Goal: Task Accomplishment & Management: Complete application form

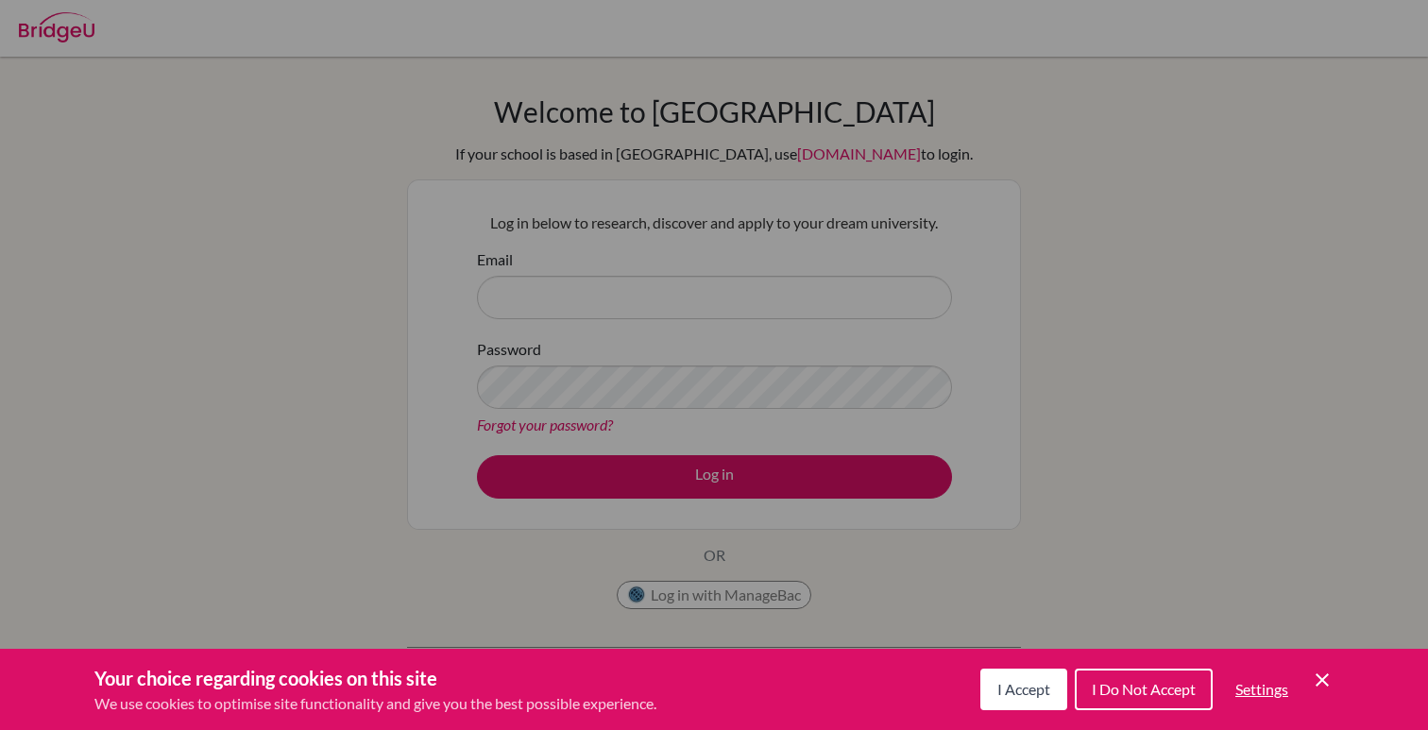
click at [1002, 690] on span "I Accept" at bounding box center [1023, 689] width 53 height 18
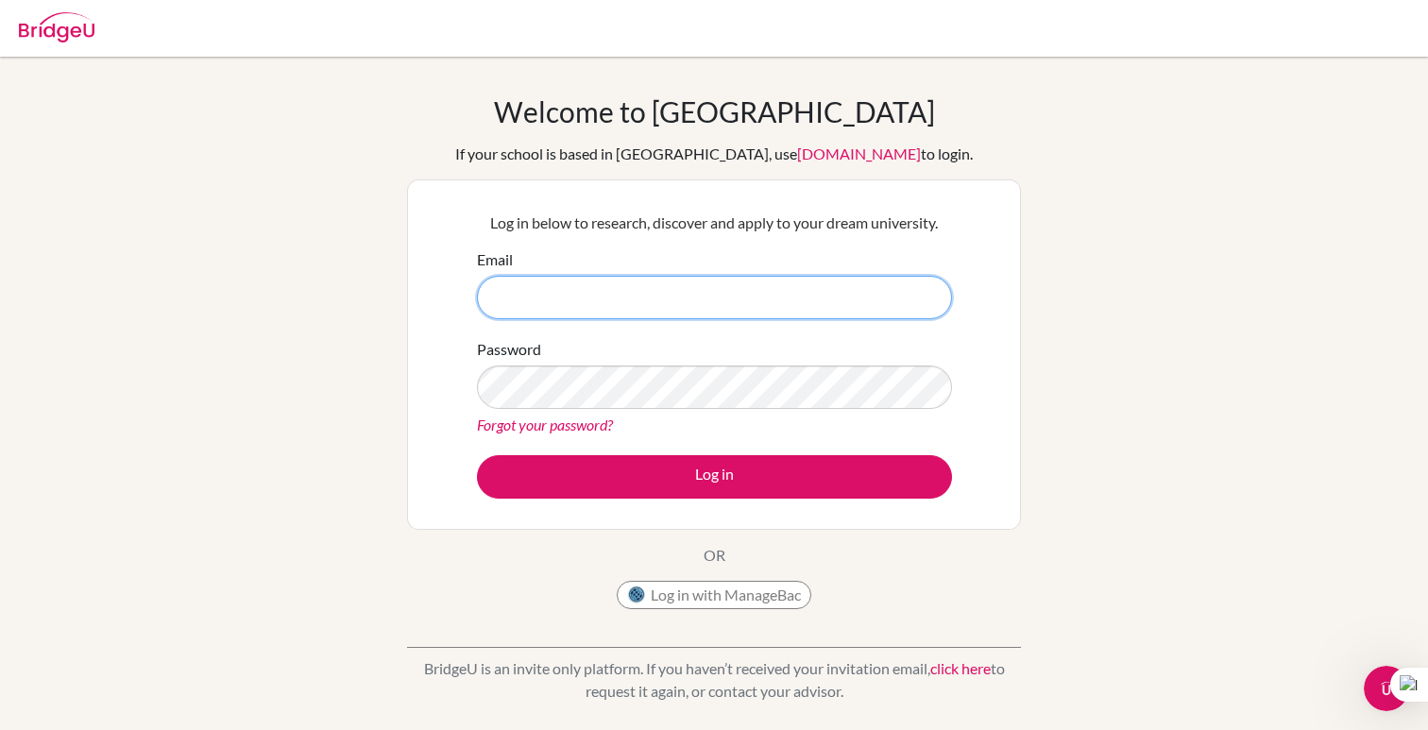
click at [615, 287] on input "Email" at bounding box center [714, 297] width 475 height 43
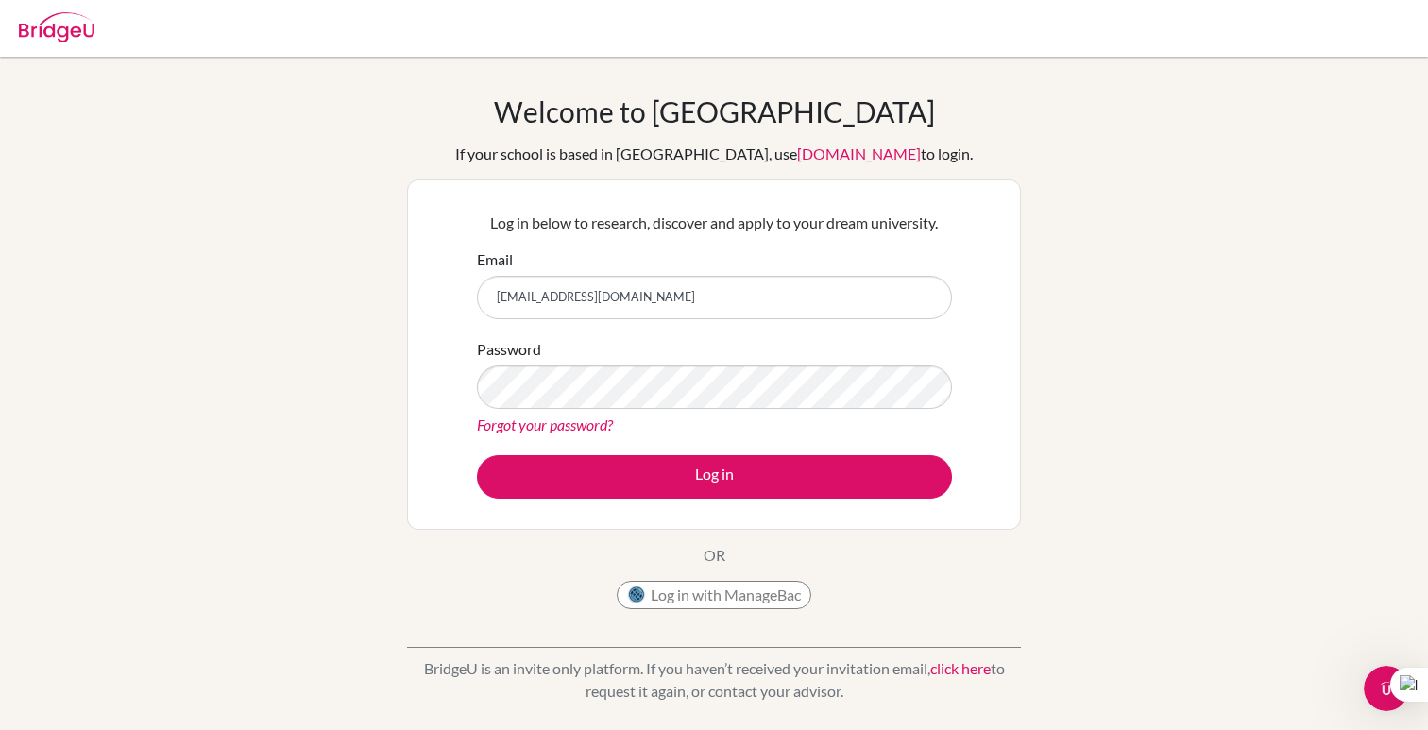
click at [636, 359] on div "Password Forgot your password?" at bounding box center [714, 387] width 475 height 98
drag, startPoint x: 644, startPoint y: 300, endPoint x: 515, endPoint y: 300, distance: 129.4
click at [515, 300] on input "[EMAIL_ADDRESS][DOMAIN_NAME]" at bounding box center [714, 297] width 475 height 43
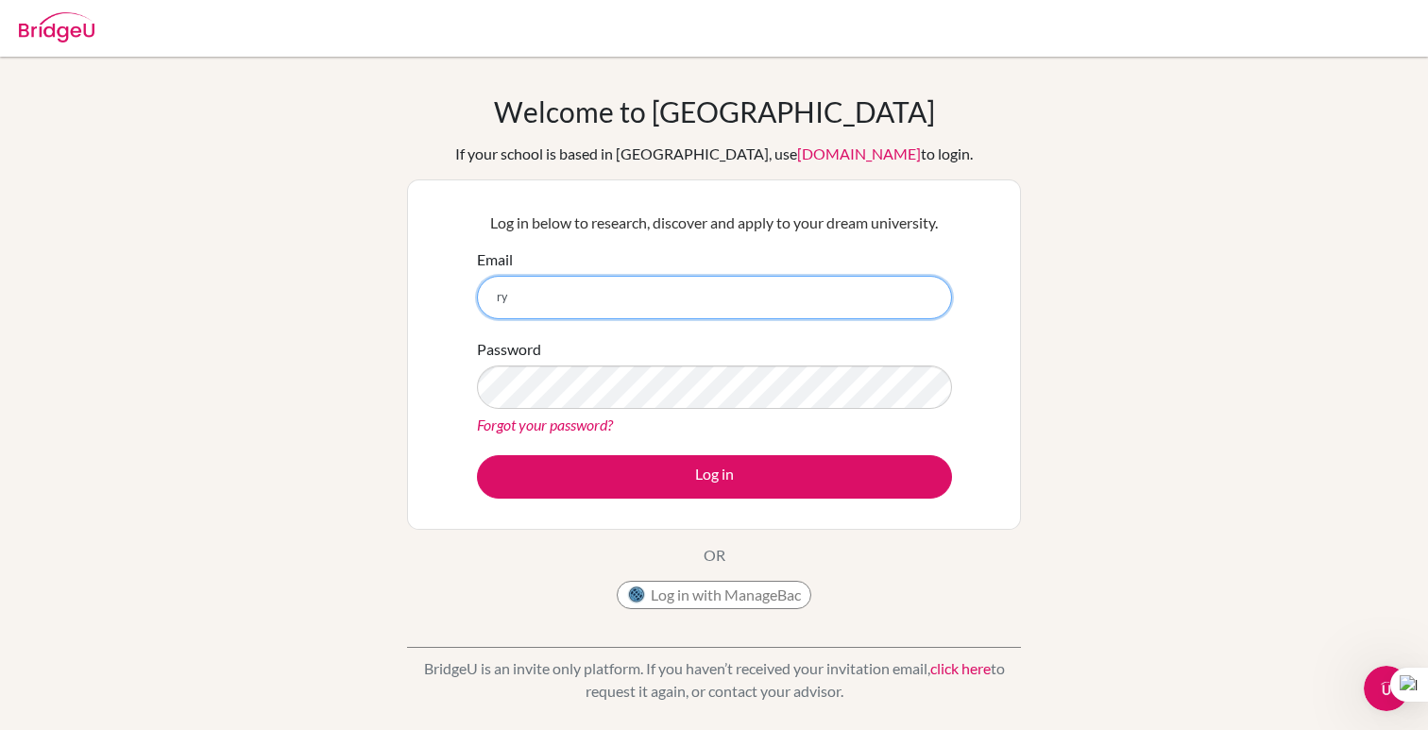
type input "r"
type input "[EMAIL_ADDRESS][DOMAIN_NAME]"
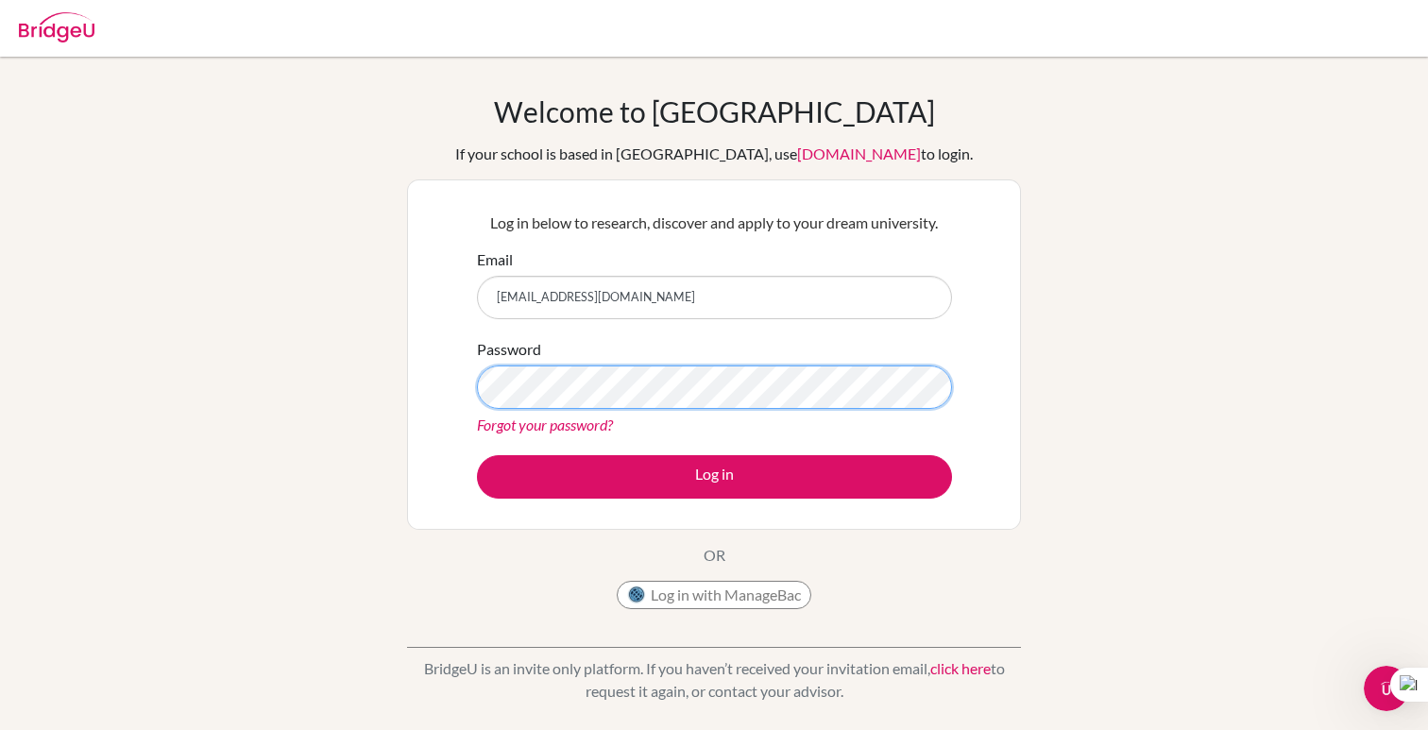
click at [470, 391] on div "Log in below to research, discover and apply to your dream university. Email [E…" at bounding box center [714, 354] width 499 height 311
click at [477, 455] on button "Log in" at bounding box center [714, 476] width 475 height 43
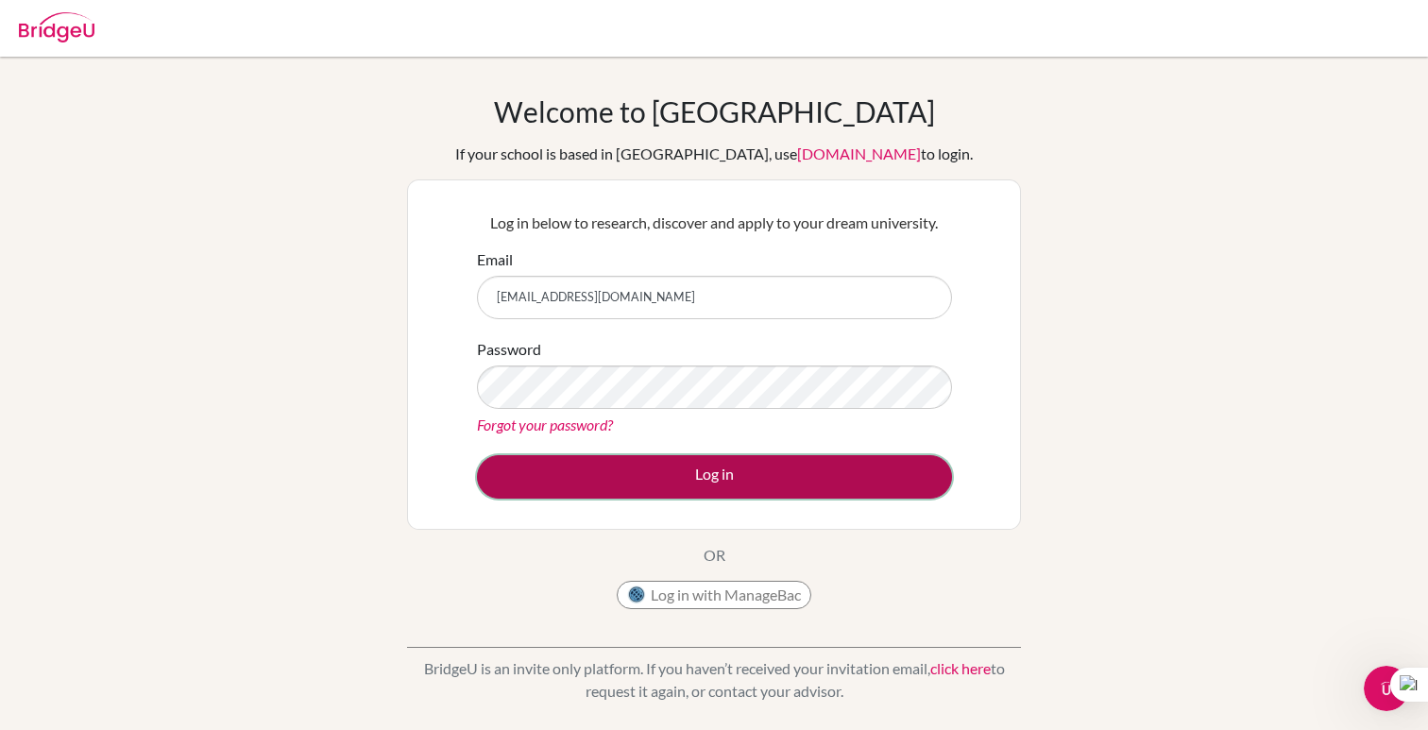
click at [609, 466] on button "Log in" at bounding box center [714, 476] width 475 height 43
